Goal: Information Seeking & Learning: Find specific fact

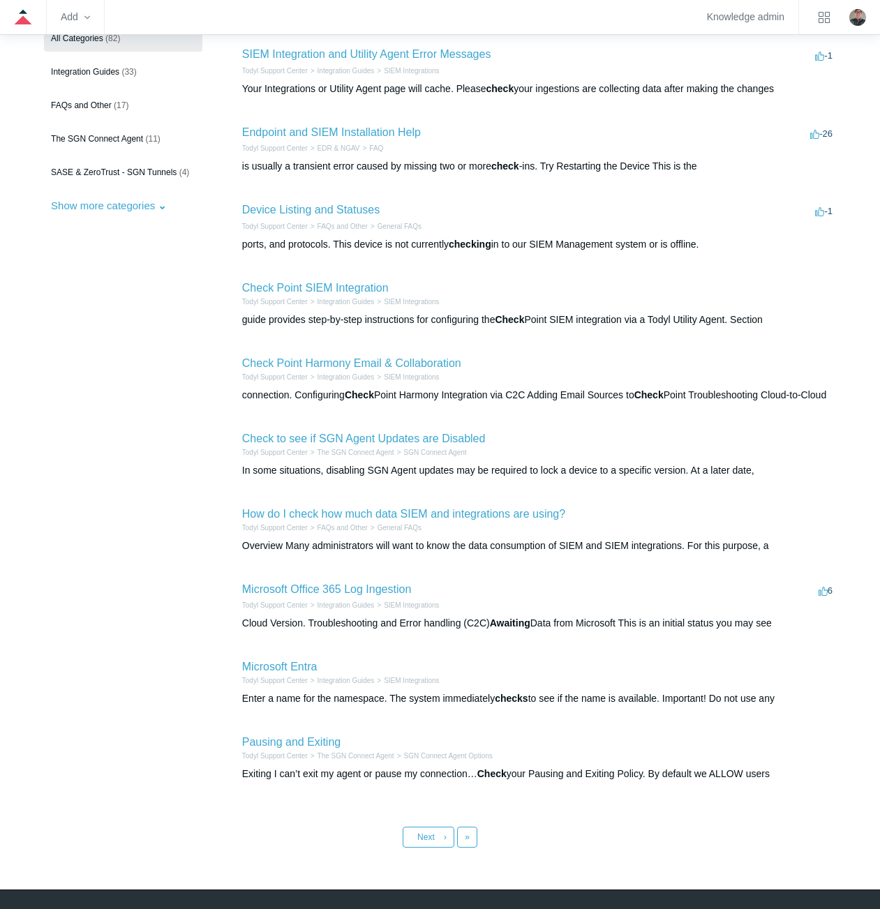
scroll to position [207, 0]
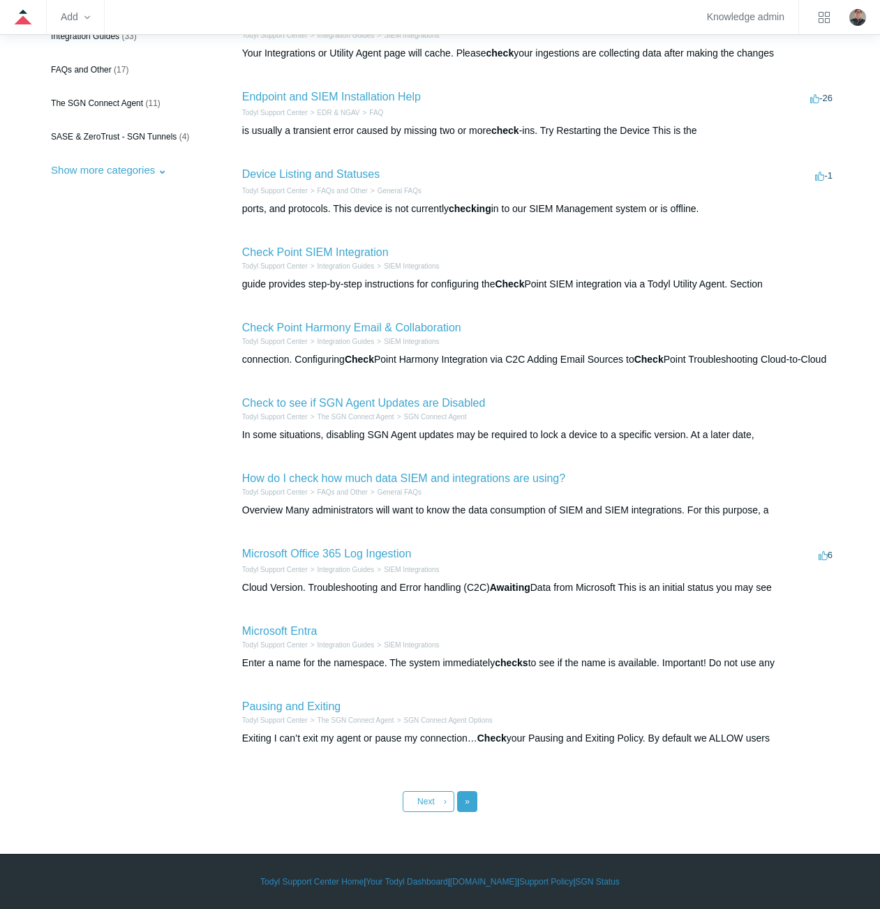
click at [470, 799] on link "Last »" at bounding box center [467, 801] width 20 height 21
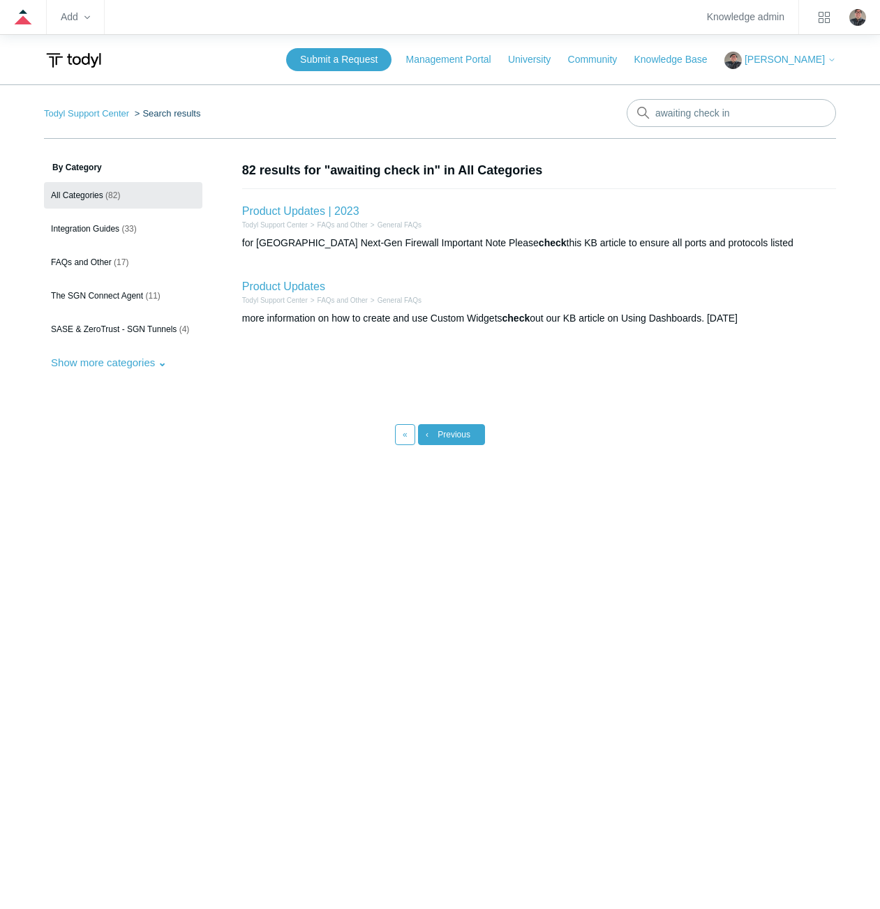
click at [434, 442] on link "‹ Previous" at bounding box center [451, 434] width 67 height 21
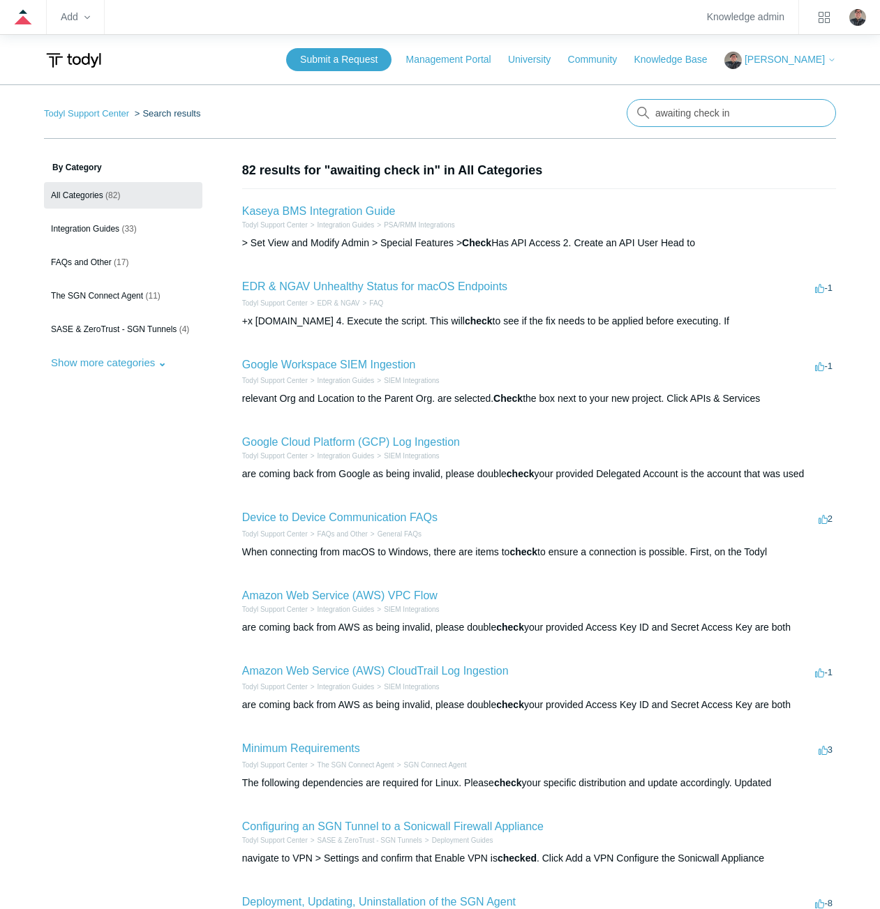
click at [725, 116] on input "awaiting check in" at bounding box center [730, 113] width 209 height 28
type input "awaiting"
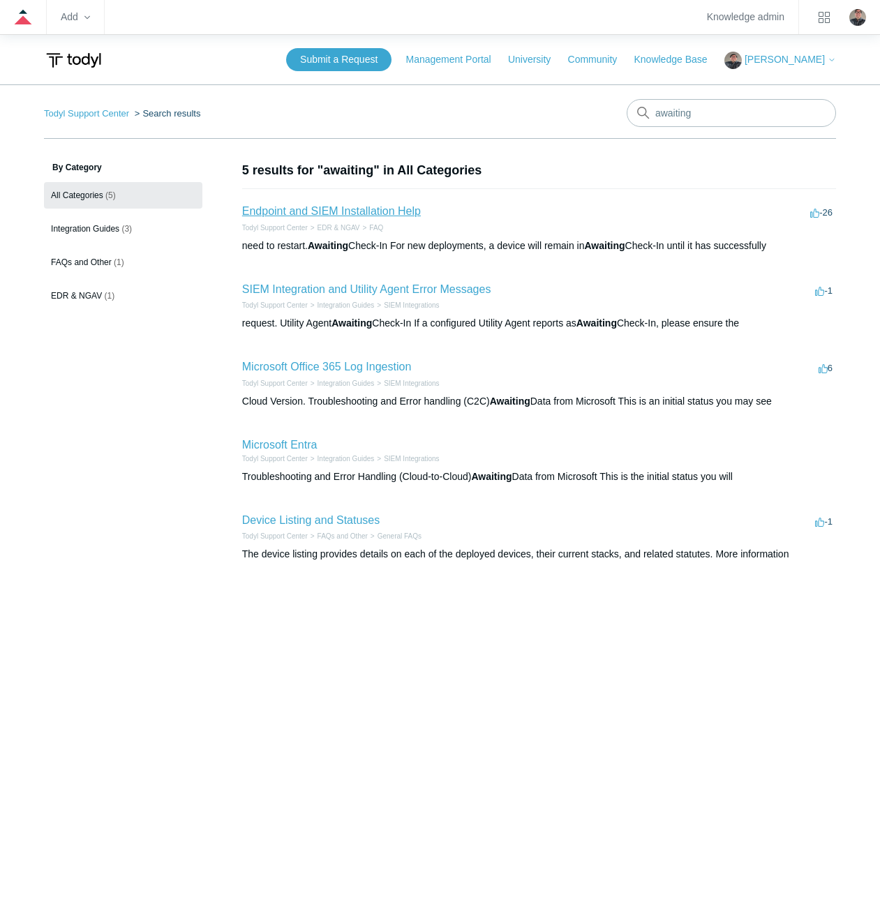
click at [341, 206] on link "Endpoint and SIEM Installation Help" at bounding box center [331, 211] width 179 height 12
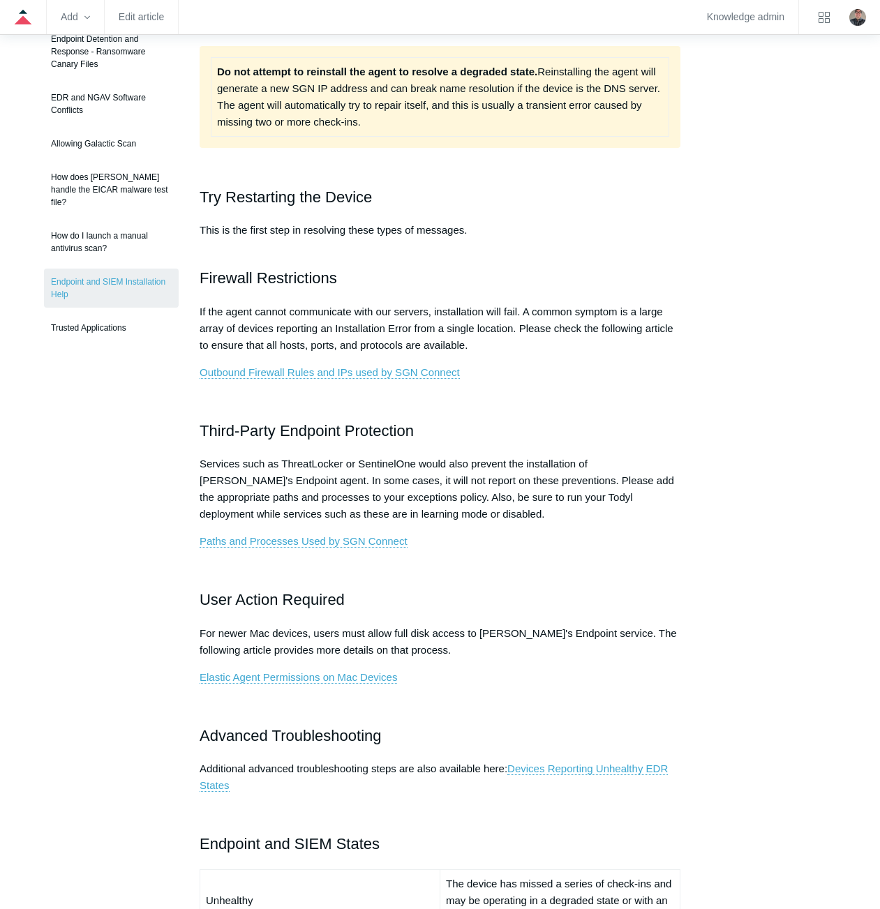
scroll to position [279, 0]
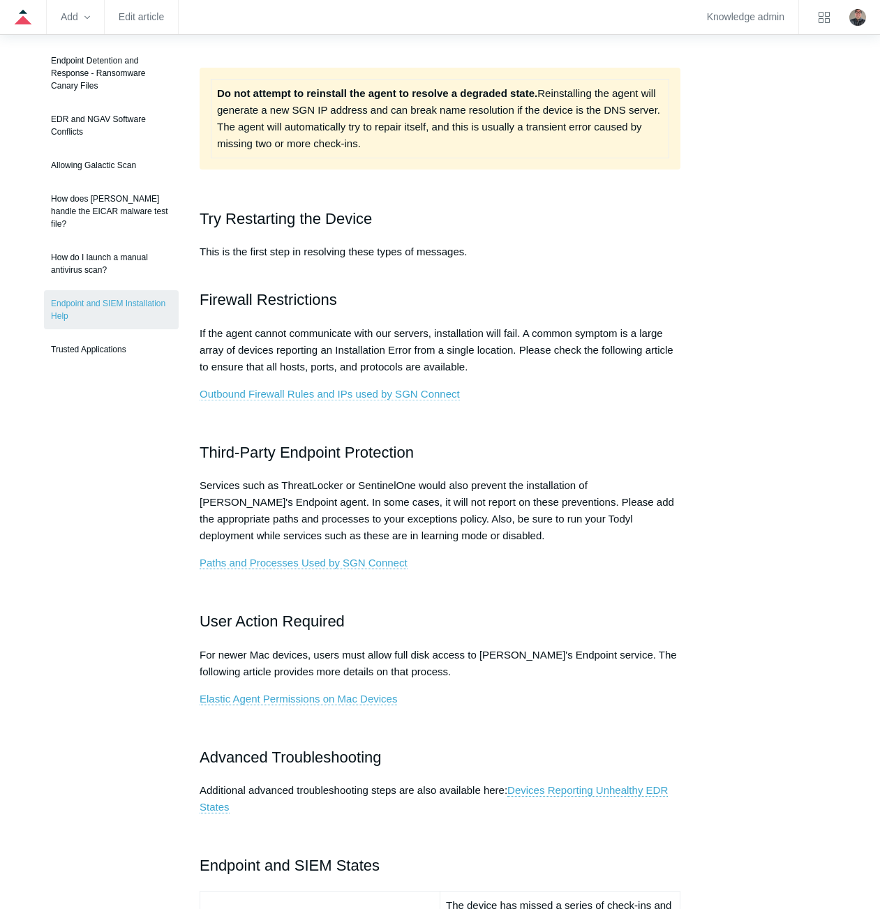
click at [353, 396] on link "Outbound Firewall Rules and IPs used by SGN Connect" at bounding box center [329, 394] width 260 height 13
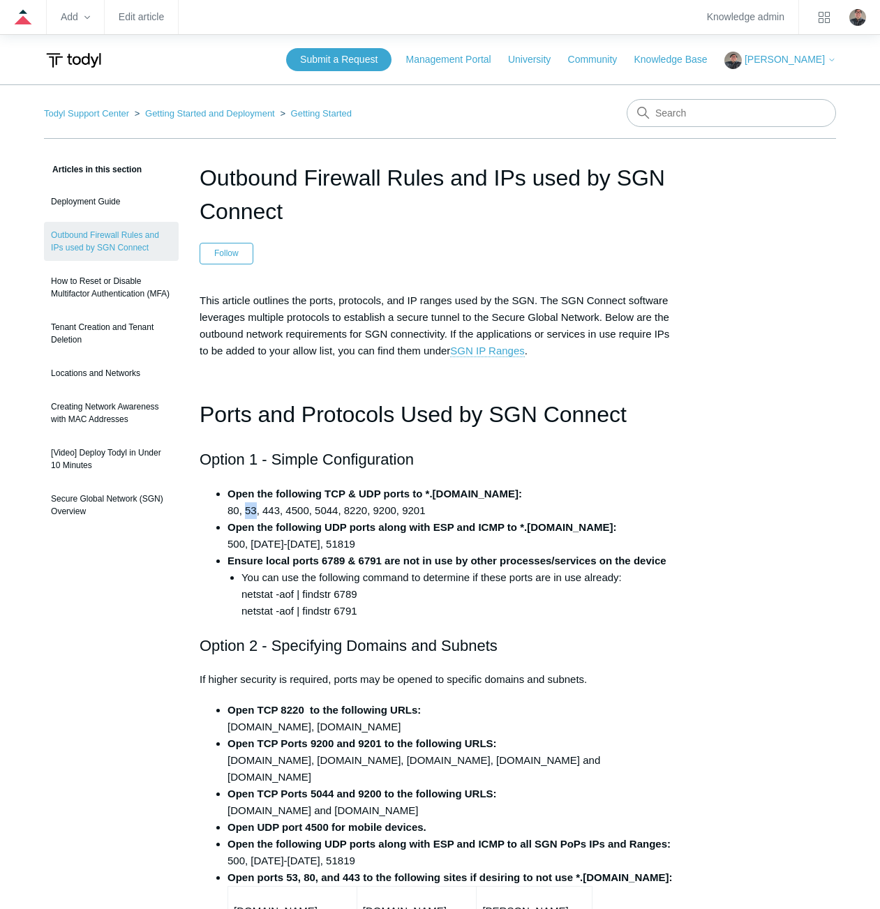
drag, startPoint x: 255, startPoint y: 511, endPoint x: 243, endPoint y: 511, distance: 11.2
click at [243, 511] on li "Open the following TCP & UDP ports to *.[DOMAIN_NAME]: 80, 53, 443, 4500, 5044,…" at bounding box center [453, 501] width 453 height 33
